Goal: Find specific page/section: Find specific page/section

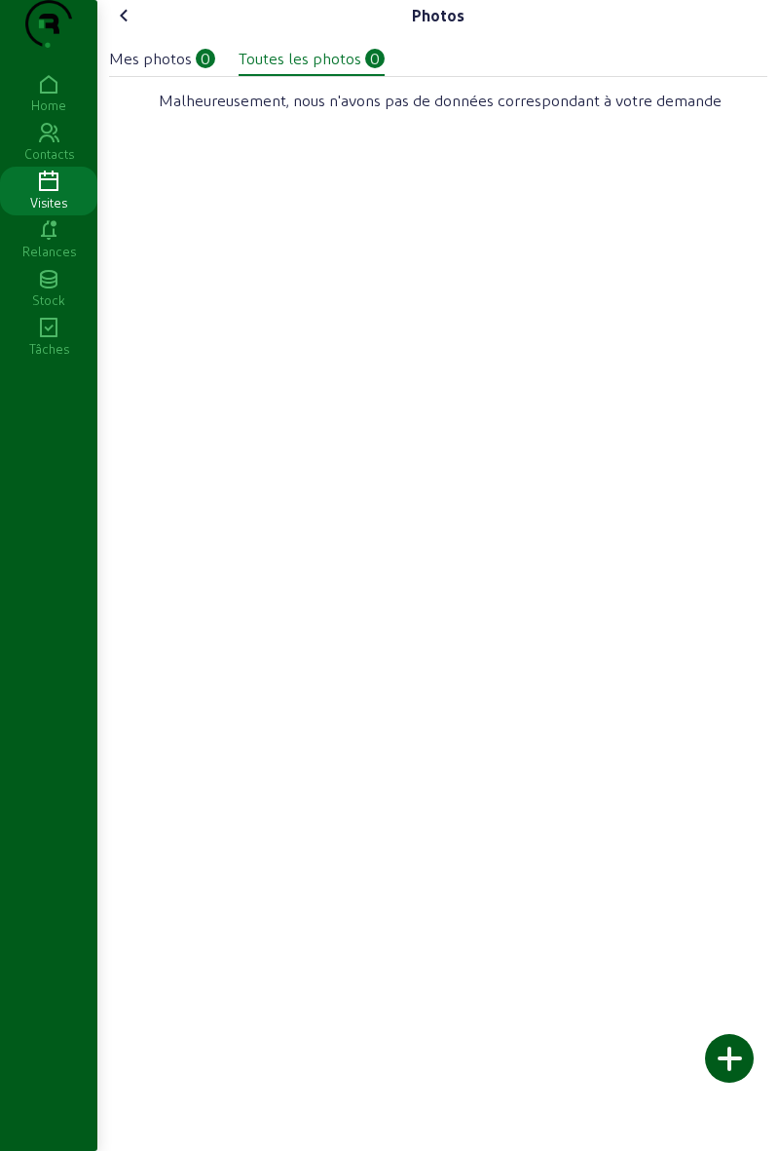
click at [64, 211] on div "Visites" at bounding box center [48, 203] width 97 height 18
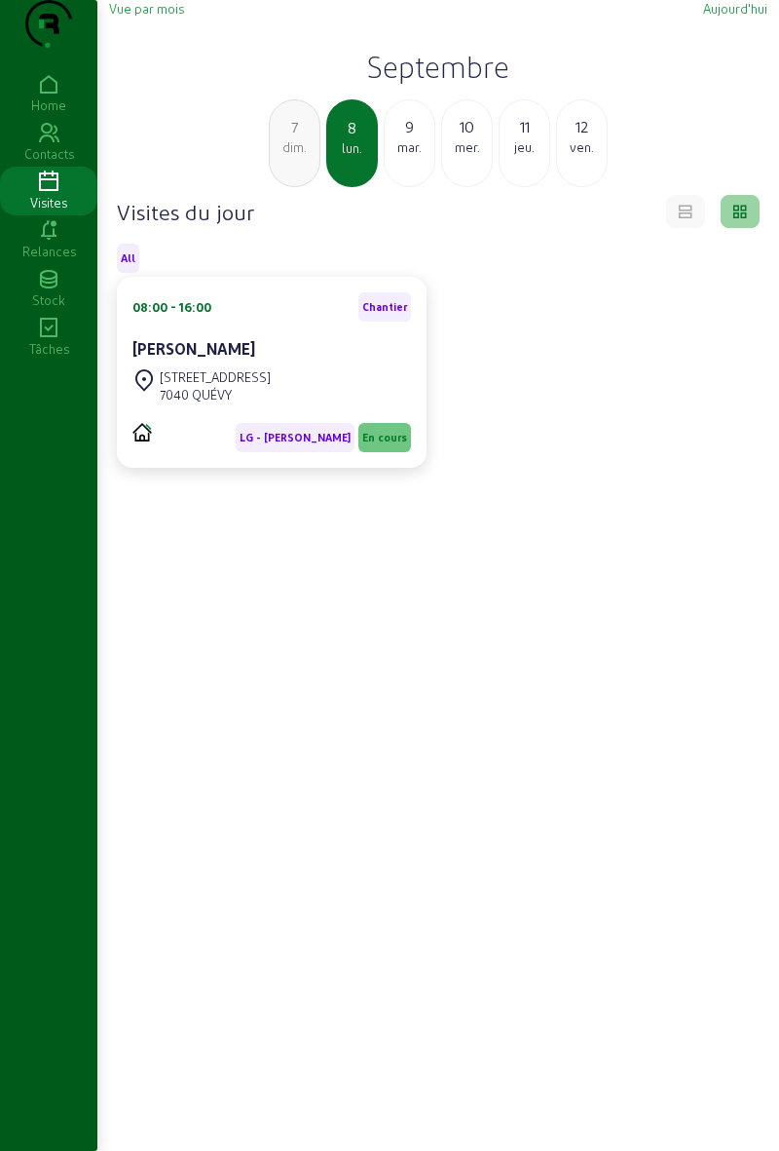
click at [417, 156] on div "mar." at bounding box center [410, 147] width 50 height 18
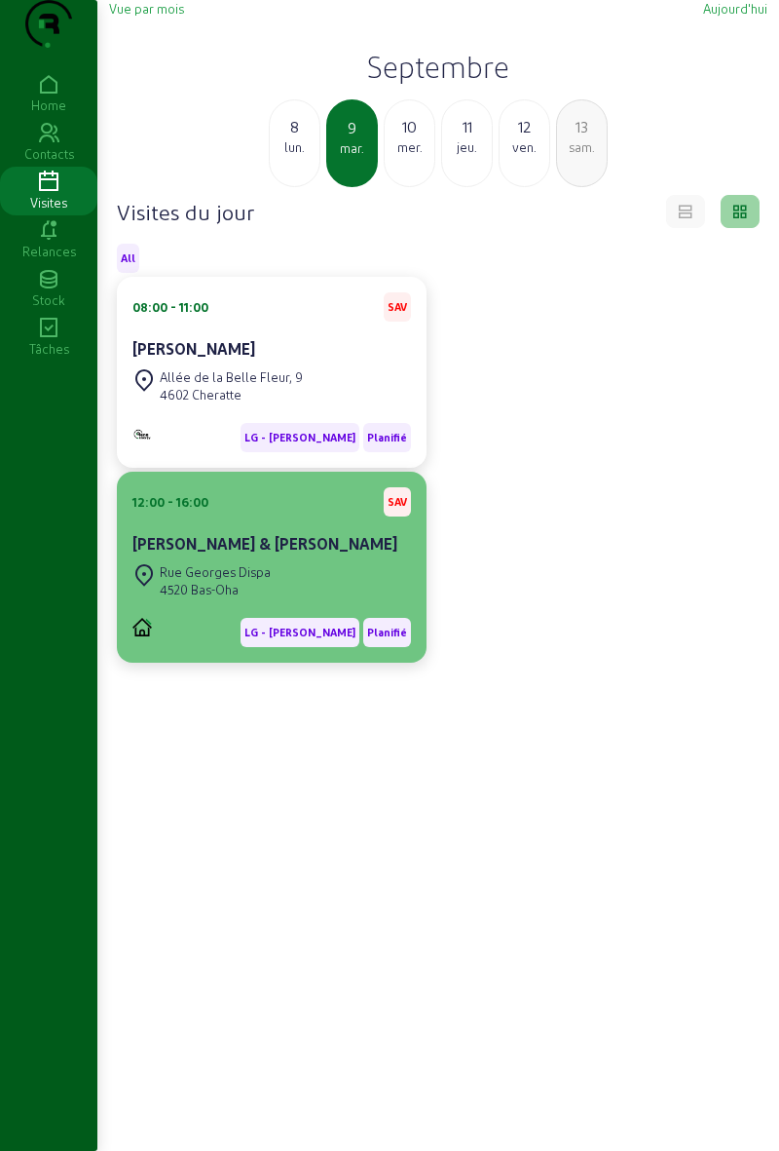
click at [297, 552] on cam-card-title "Nicolas & Florence Gillet-Brevers" at bounding box center [264, 543] width 265 height 19
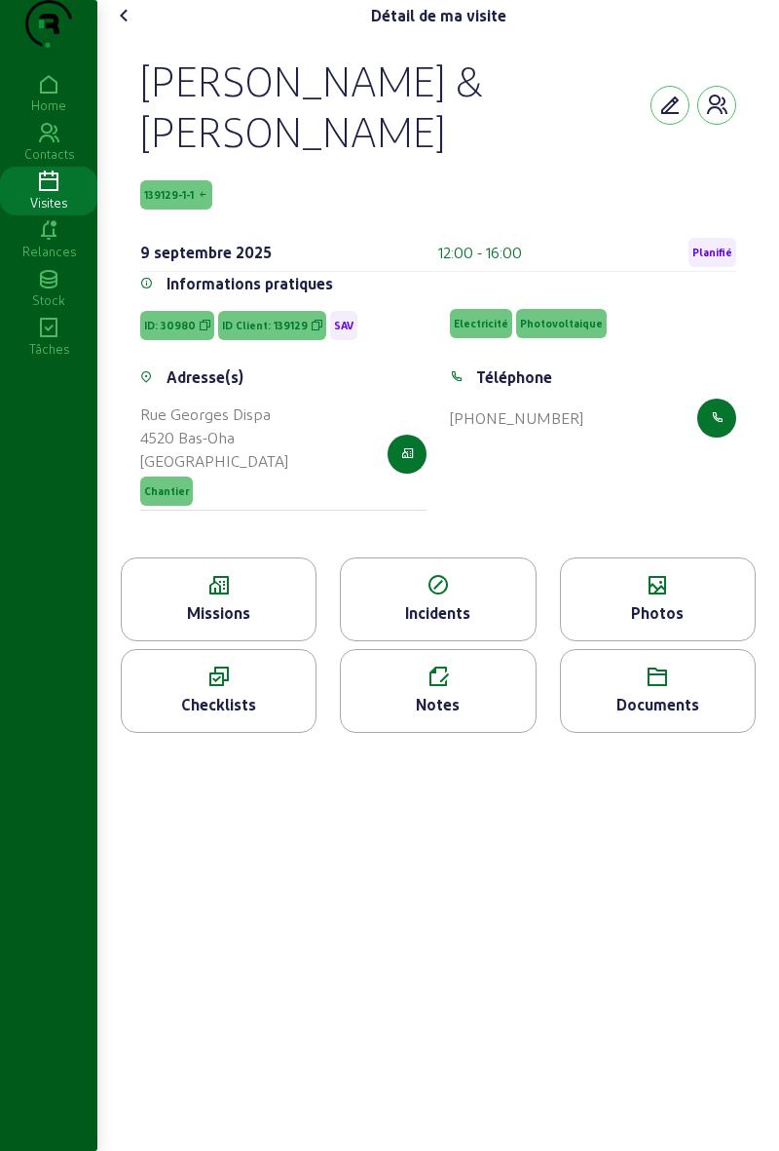
click at [238, 597] on icon at bounding box center [219, 585] width 194 height 23
